Goal: Browse casually: Explore the website without a specific task or goal

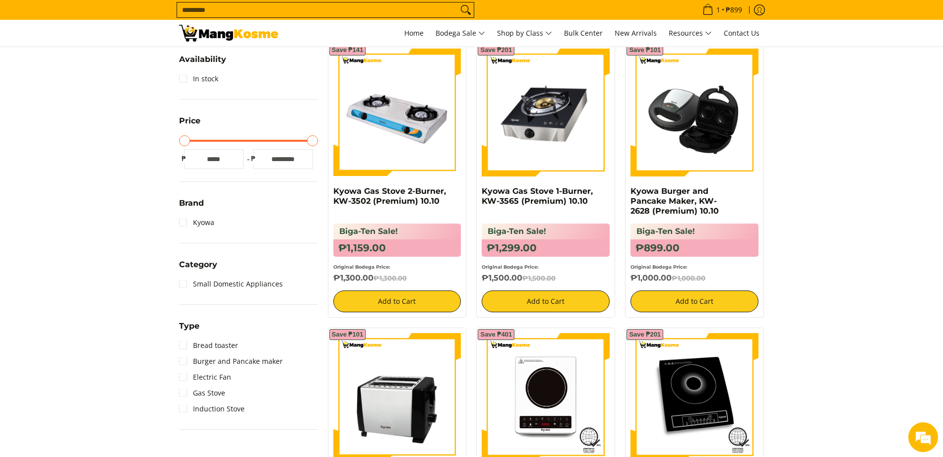
scroll to position [207, 0]
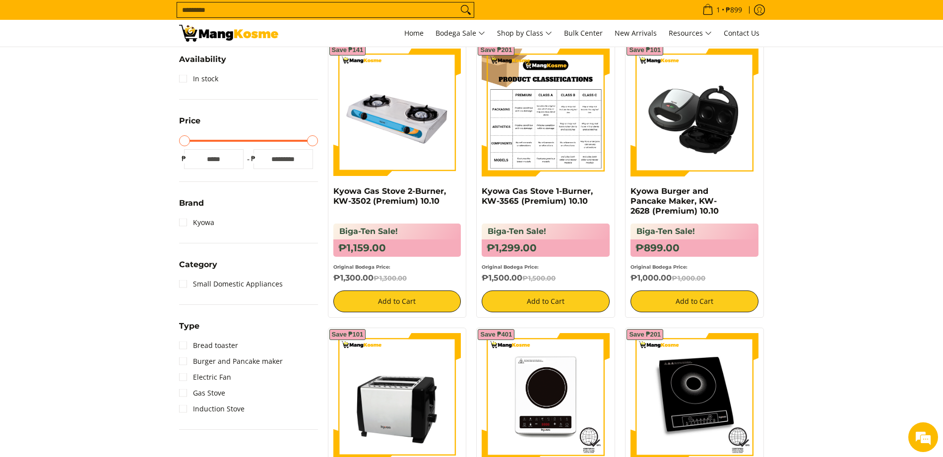
click at [554, 129] on img at bounding box center [546, 113] width 128 height 128
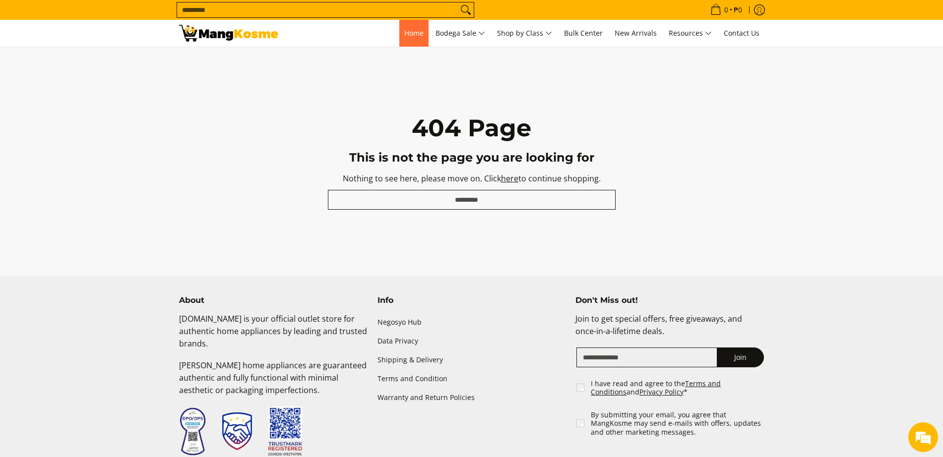
click at [416, 27] on link "Home" at bounding box center [413, 33] width 29 height 27
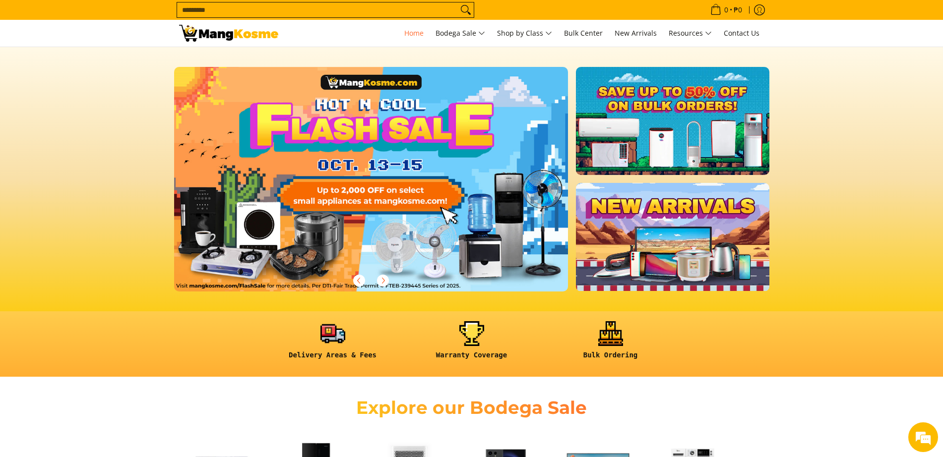
click at [313, 149] on link at bounding box center [387, 187] width 426 height 241
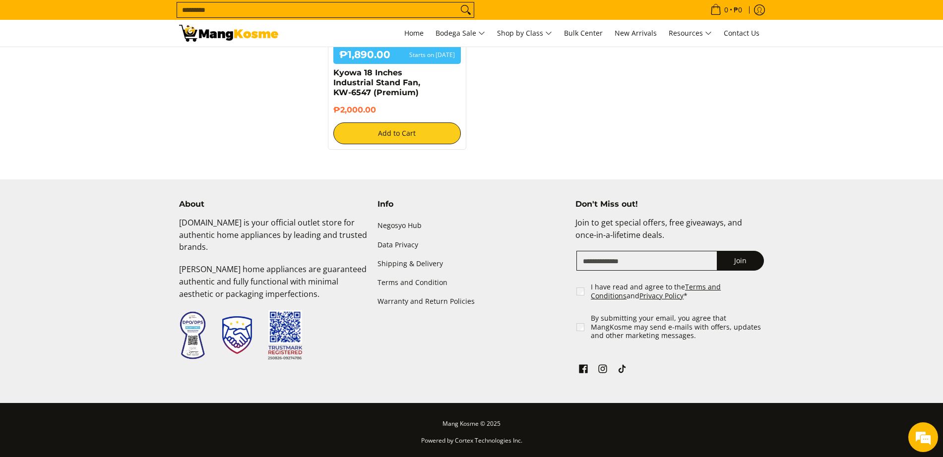
scroll to position [744, 0]
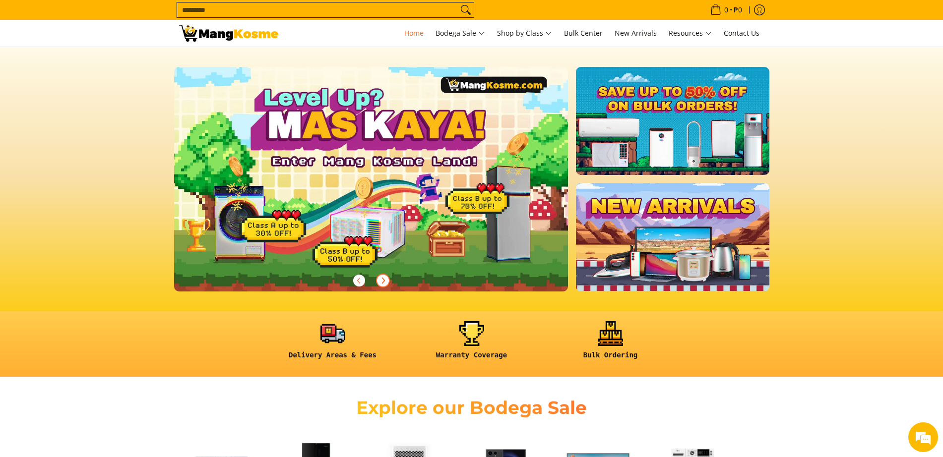
click at [379, 282] on icon "Next" at bounding box center [383, 281] width 8 height 8
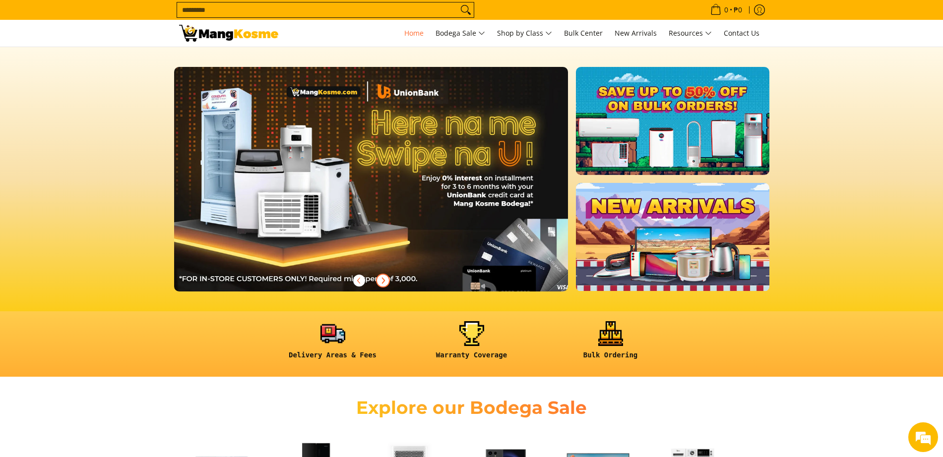
click at [379, 282] on icon "Next" at bounding box center [383, 281] width 8 height 8
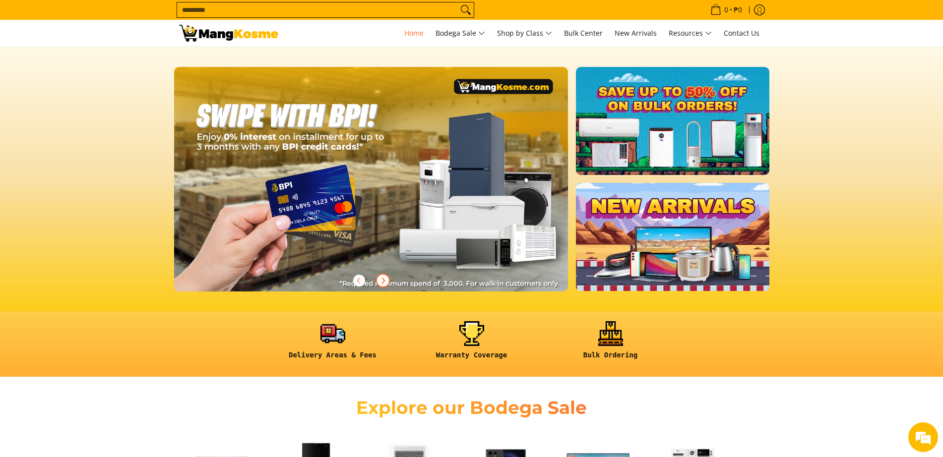
click at [379, 282] on icon "Next" at bounding box center [383, 281] width 8 height 8
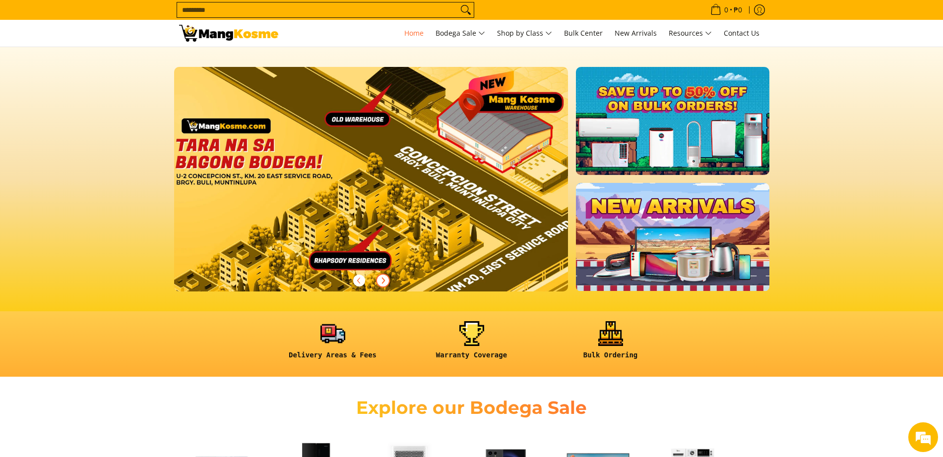
click at [379, 282] on icon "Next" at bounding box center [383, 281] width 8 height 8
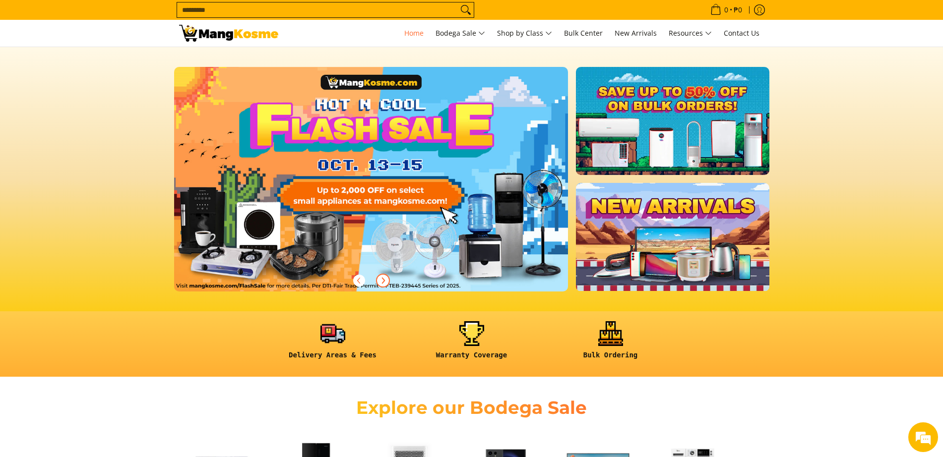
click at [338, 221] on link at bounding box center [387, 187] width 426 height 241
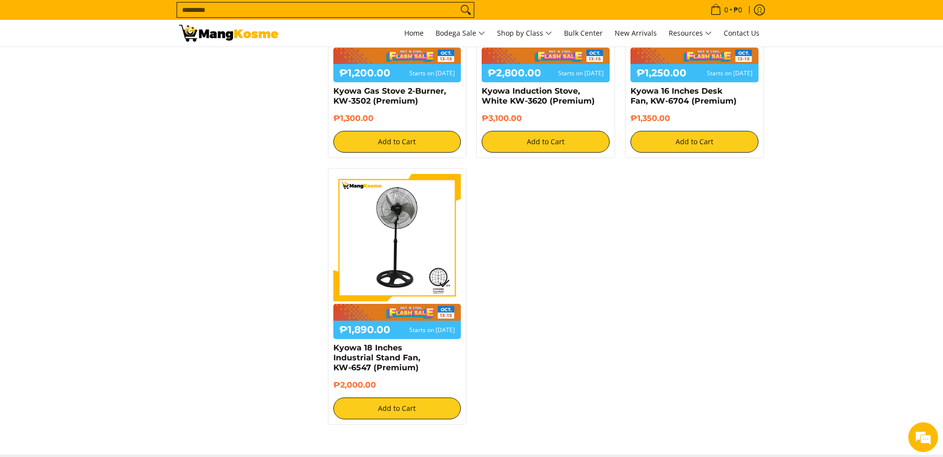
scroll to position [930, 0]
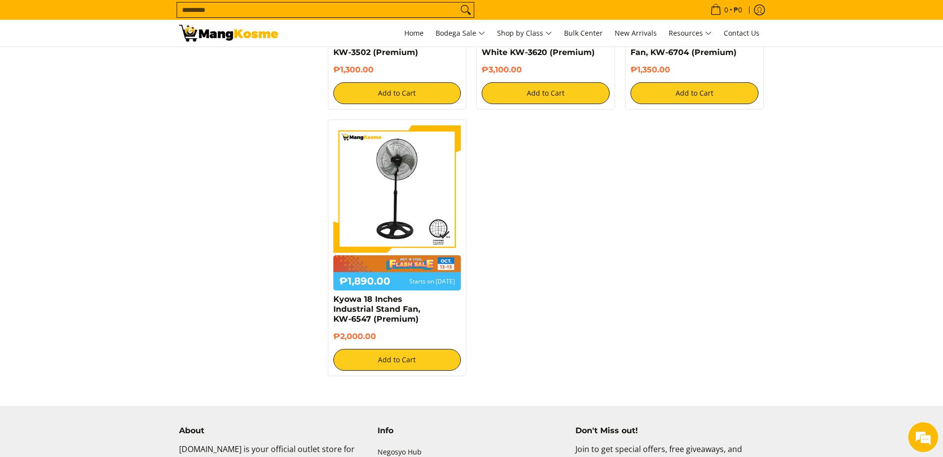
scroll to position [723, 0]
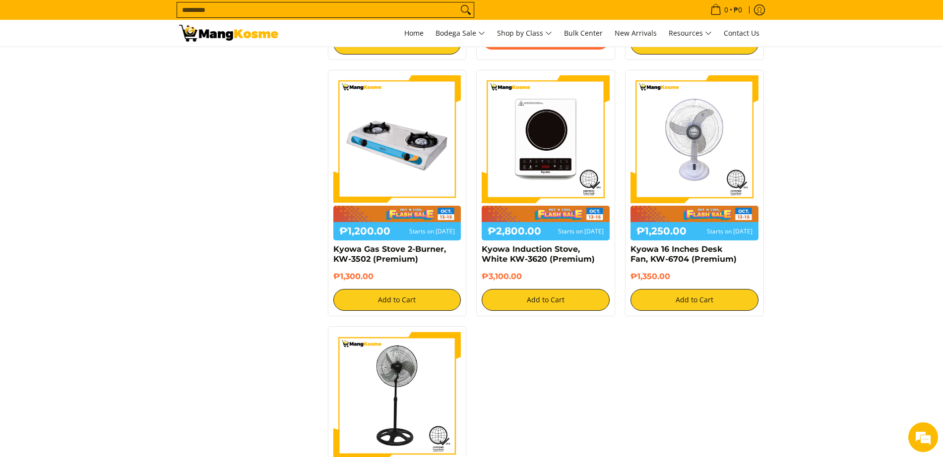
click at [611, 394] on div "Save ₱5,499 ₱2,500.00 Starts on [DATE] Condura Steam Multi Cooker (Class A) ₱4,…" at bounding box center [546, 60] width 447 height 1067
drag, startPoint x: 860, startPoint y: 306, endPoint x: 854, endPoint y: 309, distance: 6.5
click at [860, 306] on section "**********" at bounding box center [471, 35] width 943 height 1118
